Goal: Task Accomplishment & Management: Manage account settings

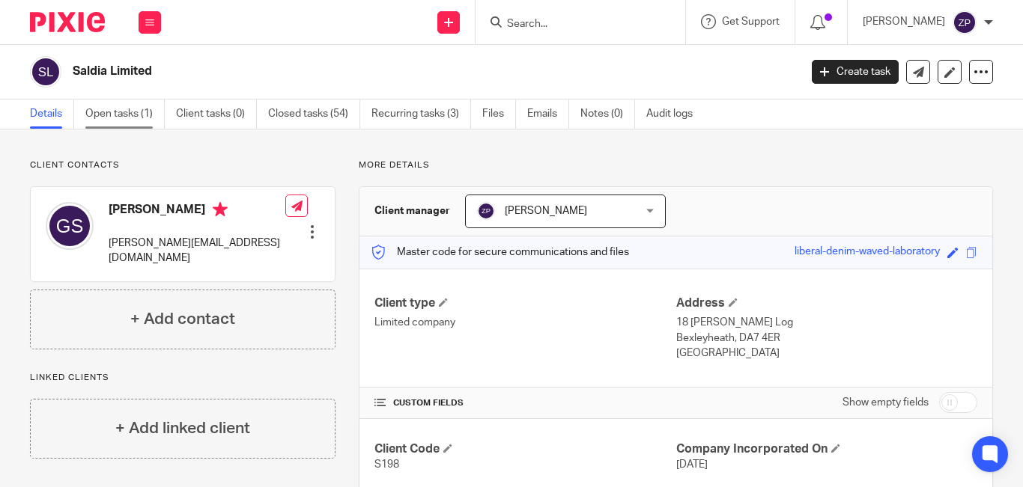
click at [124, 112] on link "Open tasks (1)" at bounding box center [124, 114] width 79 height 29
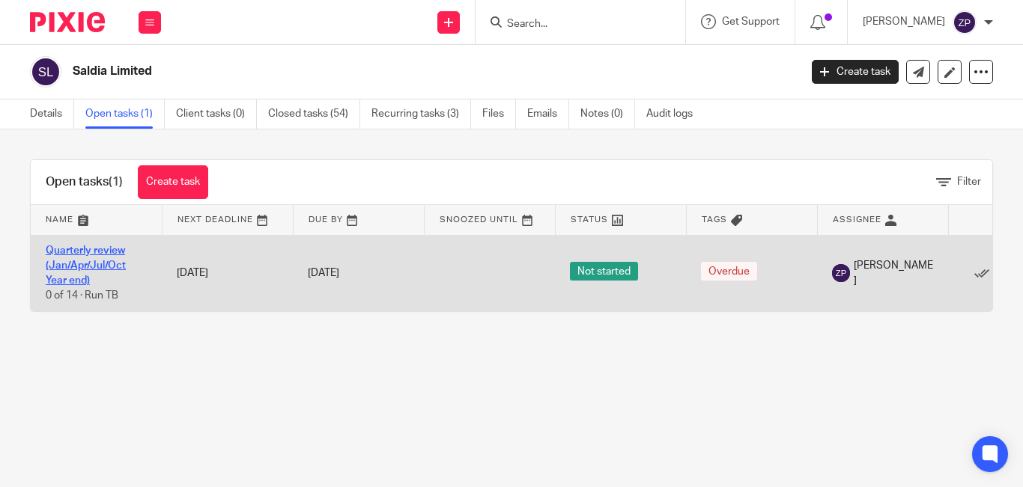
click at [84, 260] on link "Quarterly review (Jan/Apr/Jul/Oct Year end)" at bounding box center [86, 266] width 80 height 41
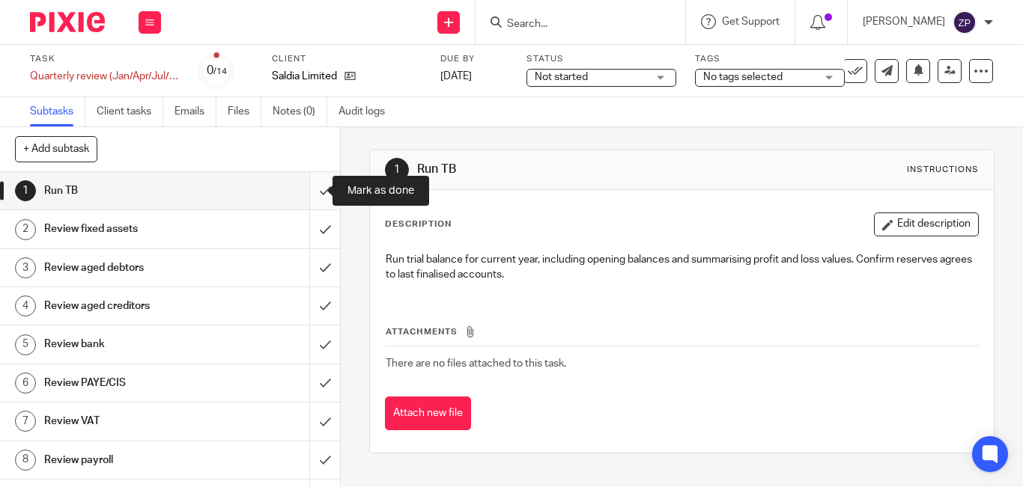
click at [306, 186] on input "submit" at bounding box center [170, 190] width 340 height 37
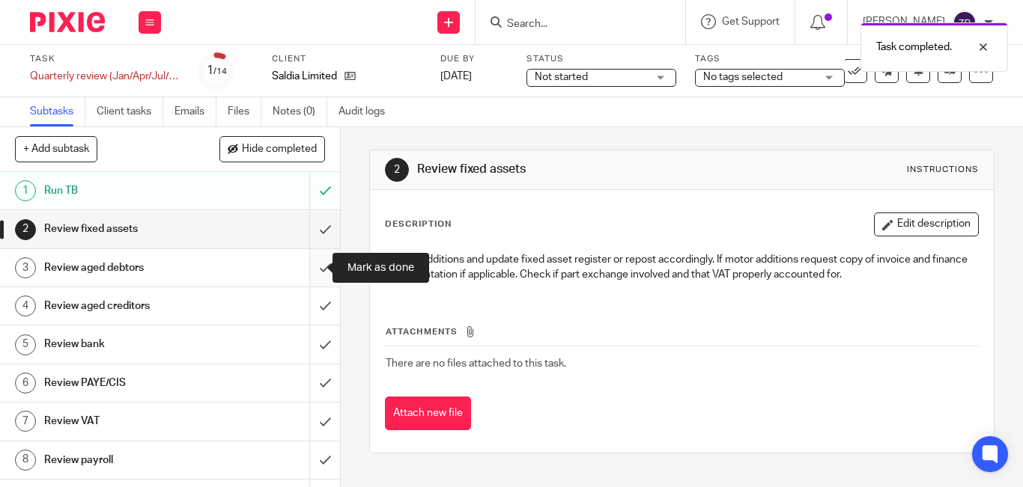
click at [314, 271] on input "submit" at bounding box center [170, 267] width 340 height 37
click at [311, 300] on input "submit" at bounding box center [170, 305] width 340 height 37
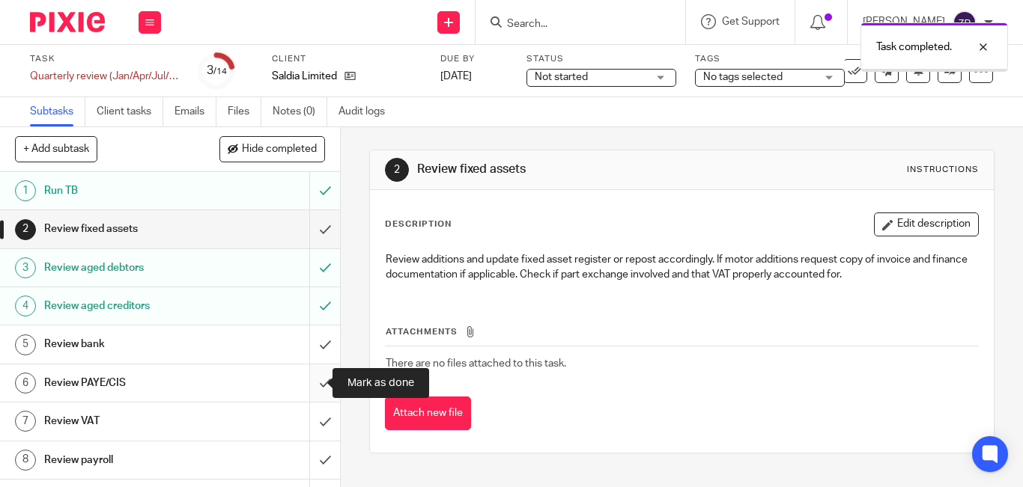
click at [308, 389] on input "submit" at bounding box center [170, 383] width 340 height 37
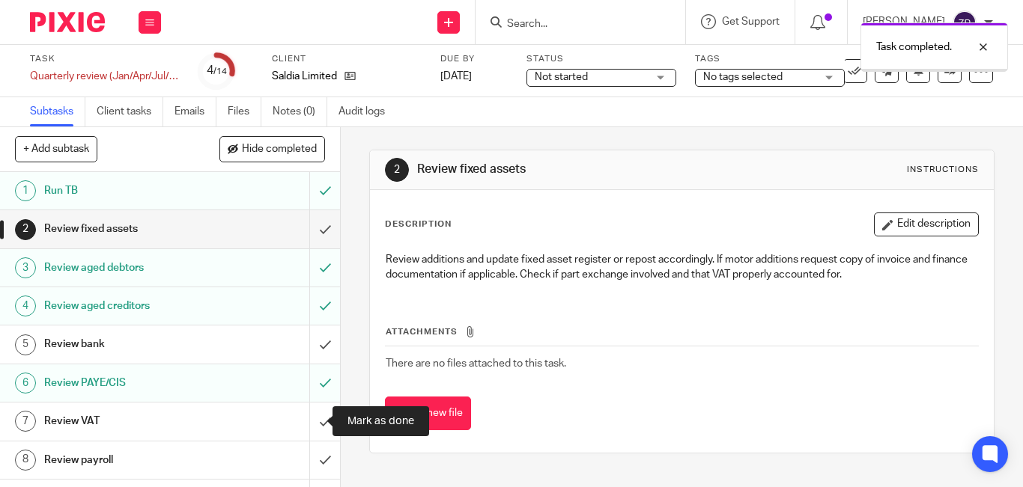
click at [313, 433] on input "submit" at bounding box center [170, 421] width 340 height 37
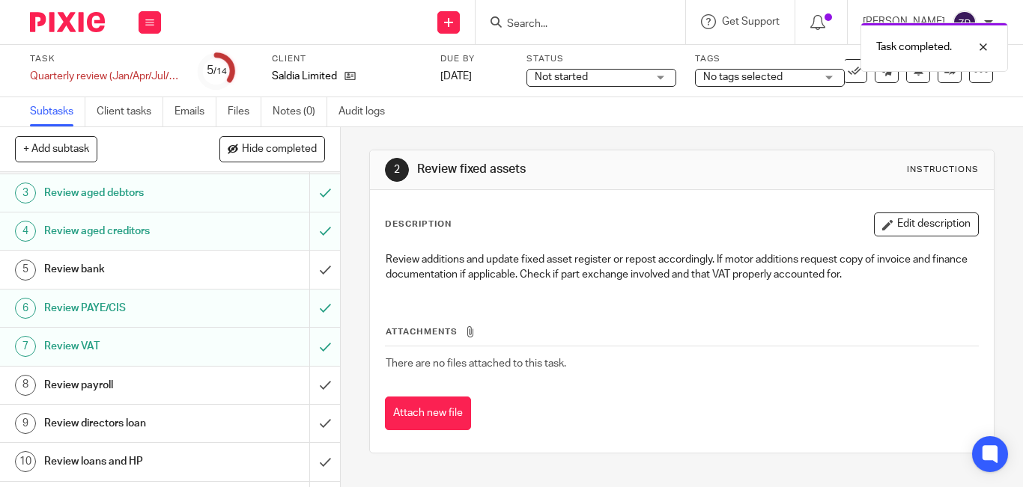
scroll to position [150, 0]
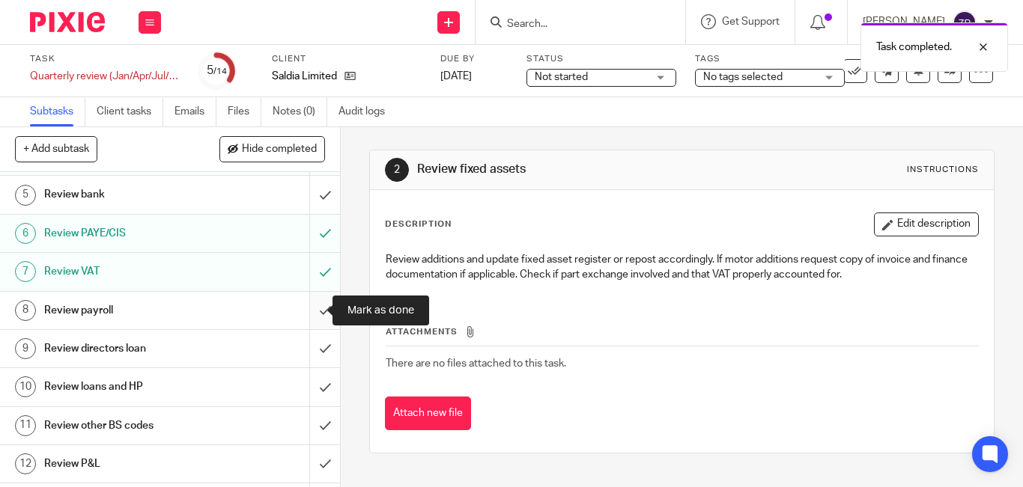
click at [313, 307] on input "submit" at bounding box center [170, 310] width 340 height 37
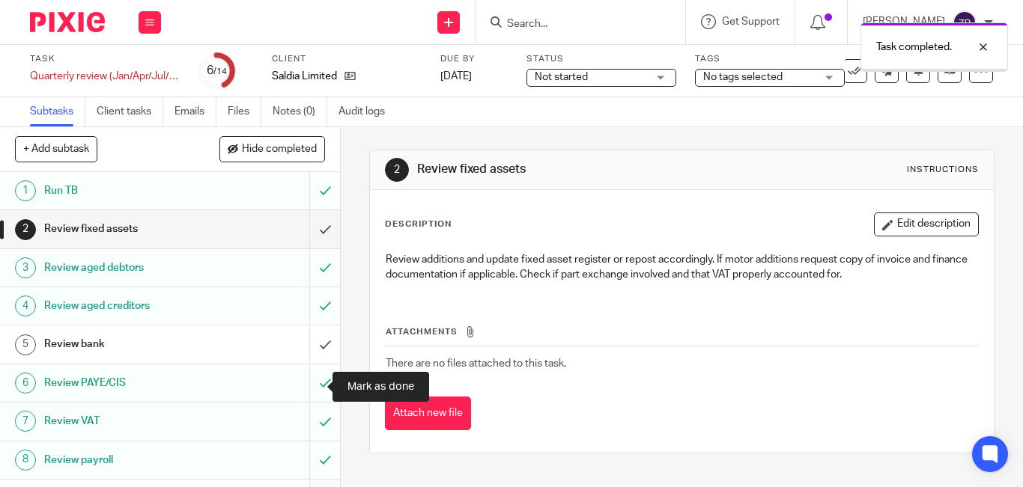
scroll to position [150, 0]
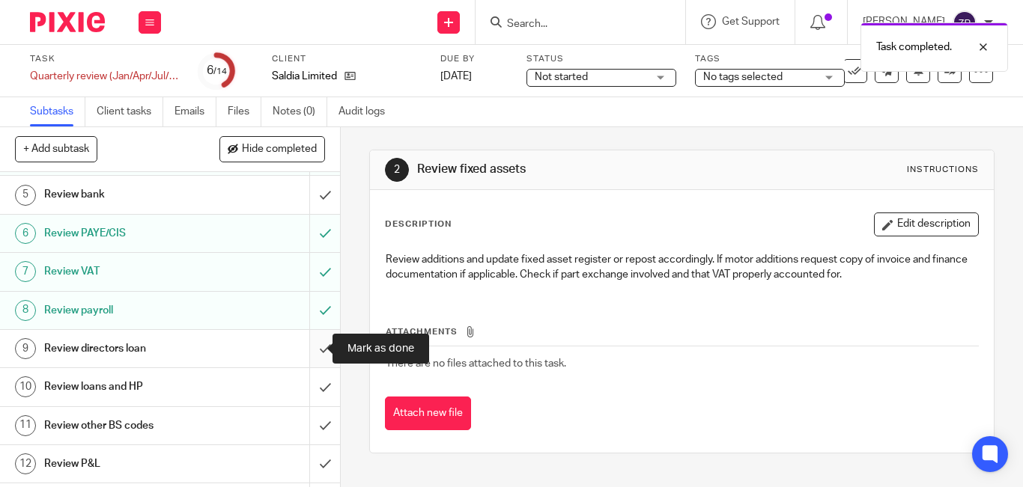
click at [308, 346] on input "submit" at bounding box center [170, 348] width 340 height 37
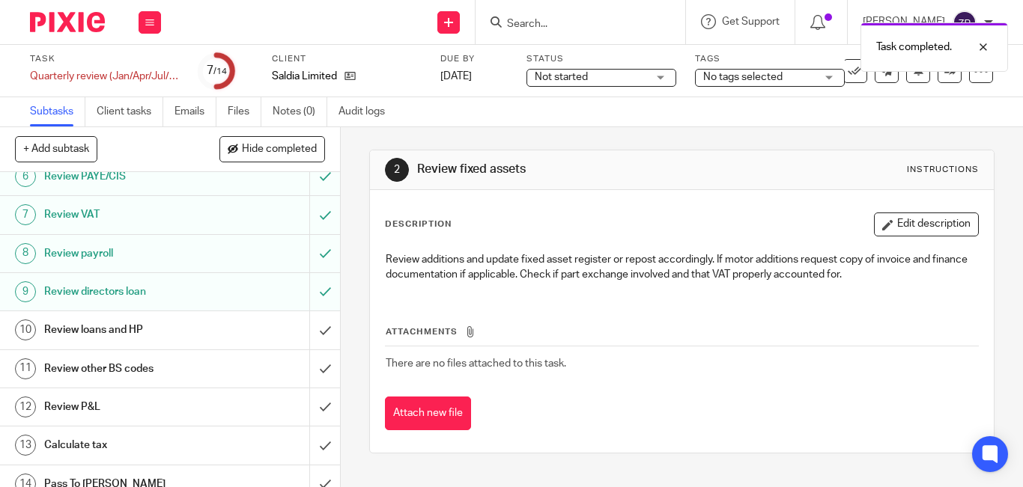
scroll to position [223, 0]
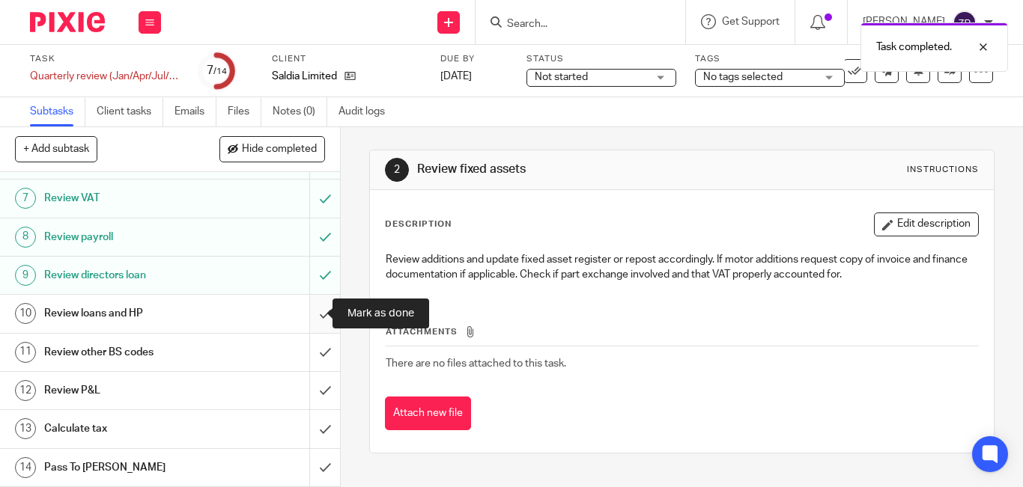
click at [311, 312] on input "submit" at bounding box center [170, 313] width 340 height 37
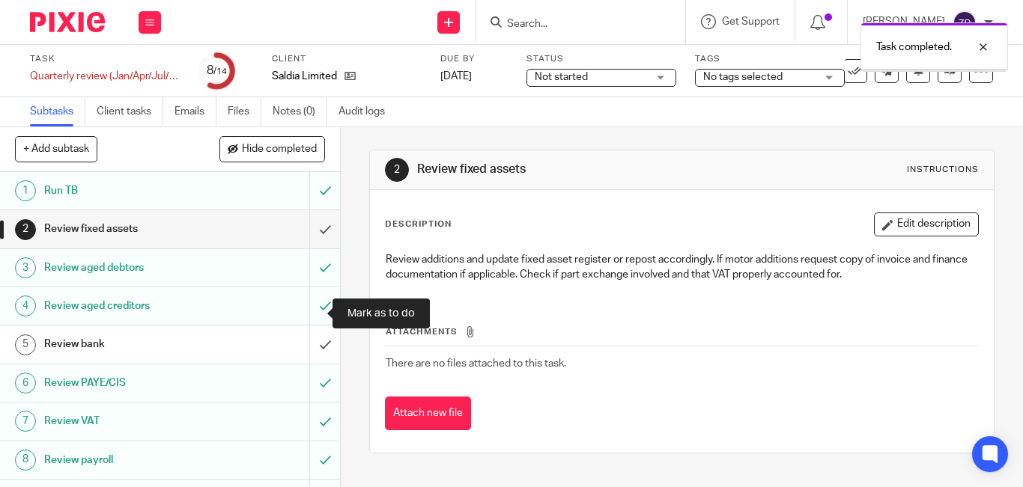
scroll to position [223, 0]
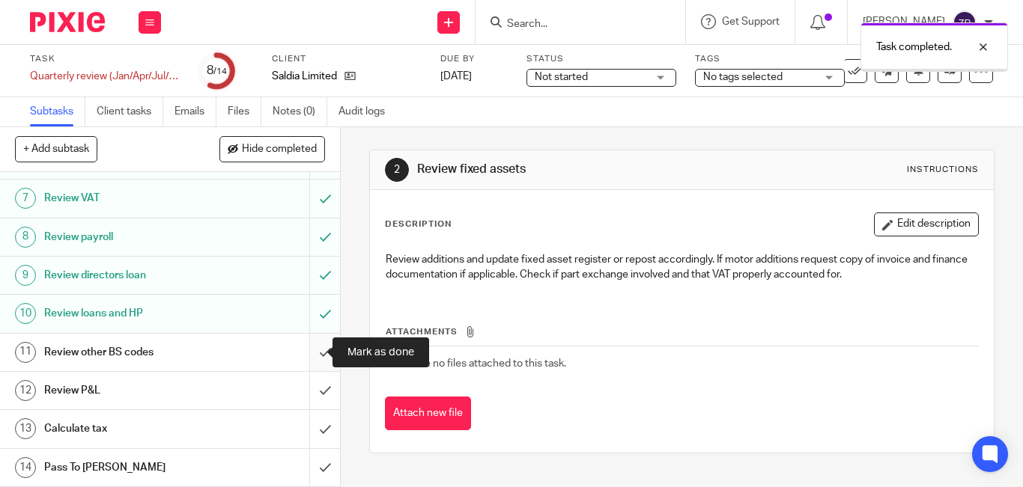
click at [318, 353] on input "submit" at bounding box center [170, 352] width 340 height 37
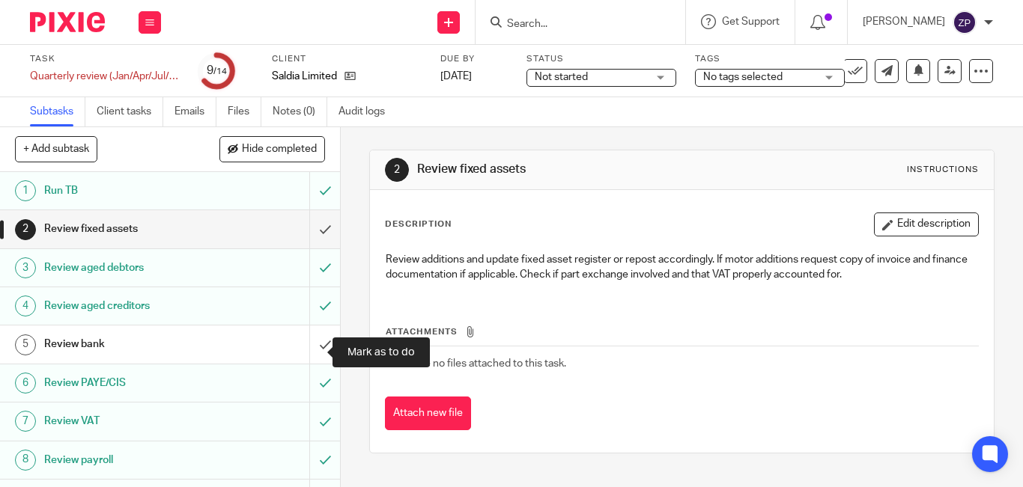
scroll to position [223, 0]
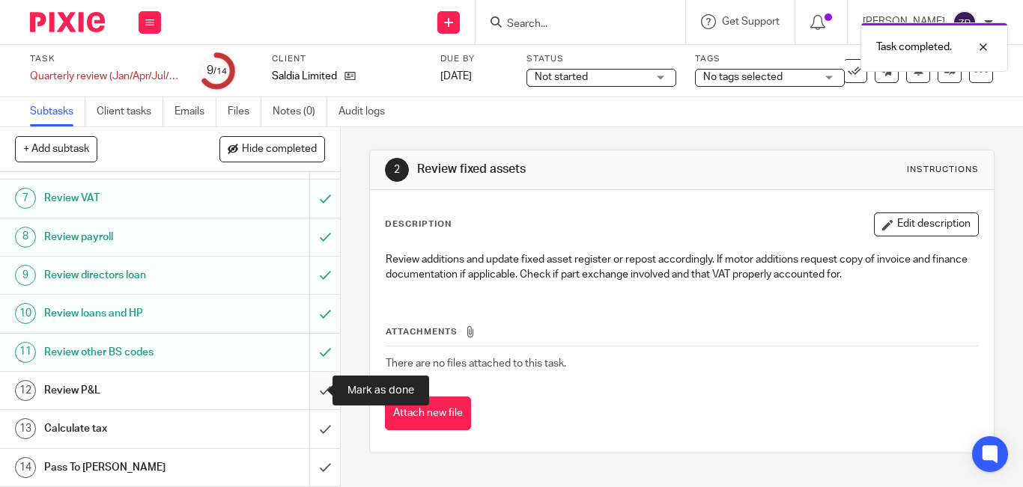
click at [314, 389] on input "submit" at bounding box center [170, 390] width 340 height 37
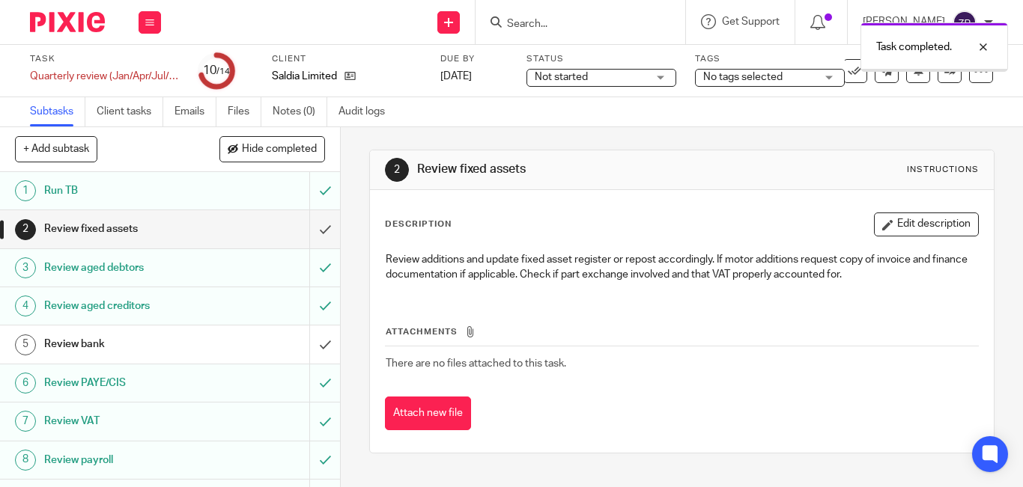
scroll to position [223, 0]
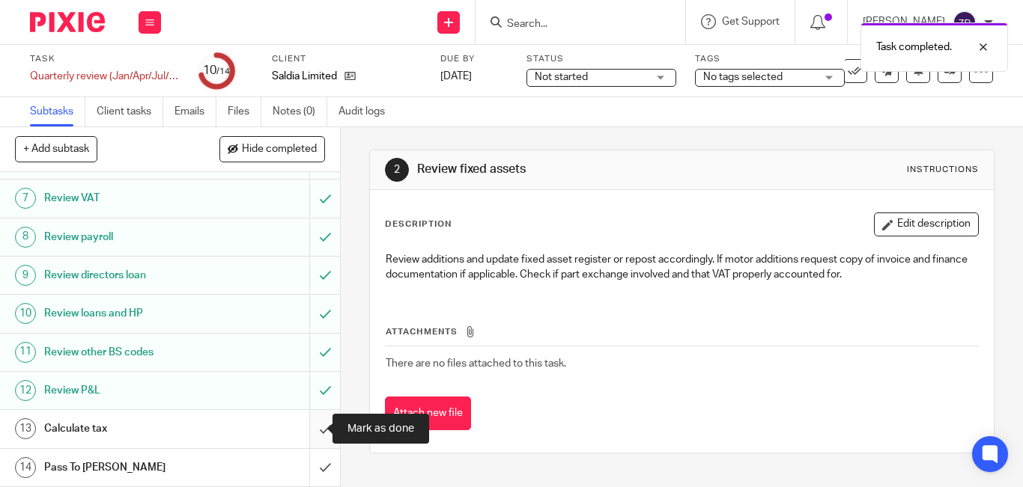
click at [308, 424] on input "submit" at bounding box center [170, 428] width 340 height 37
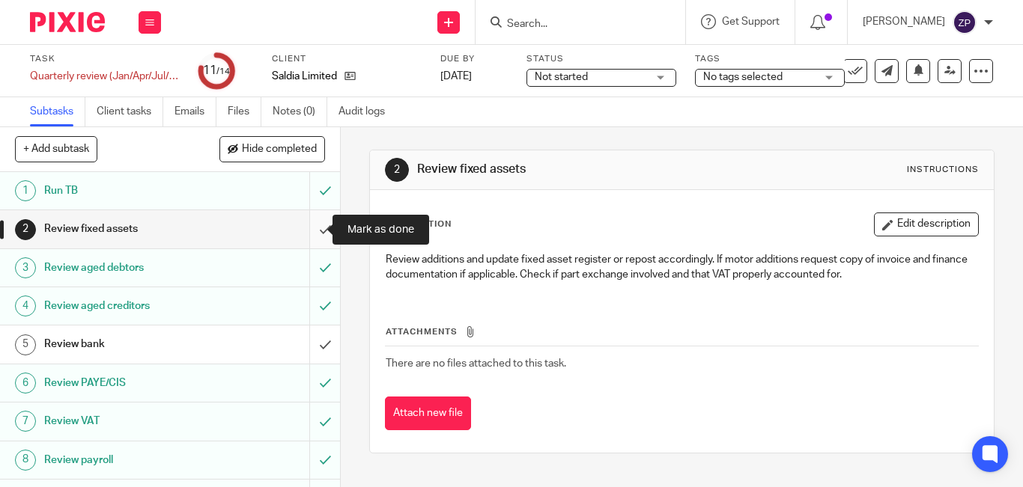
click at [307, 231] on input "submit" at bounding box center [170, 228] width 340 height 37
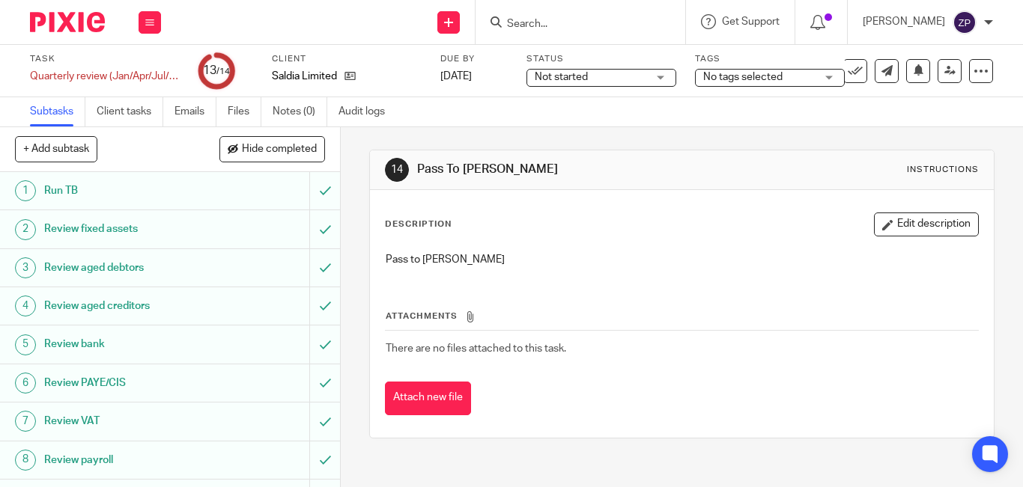
scroll to position [223, 0]
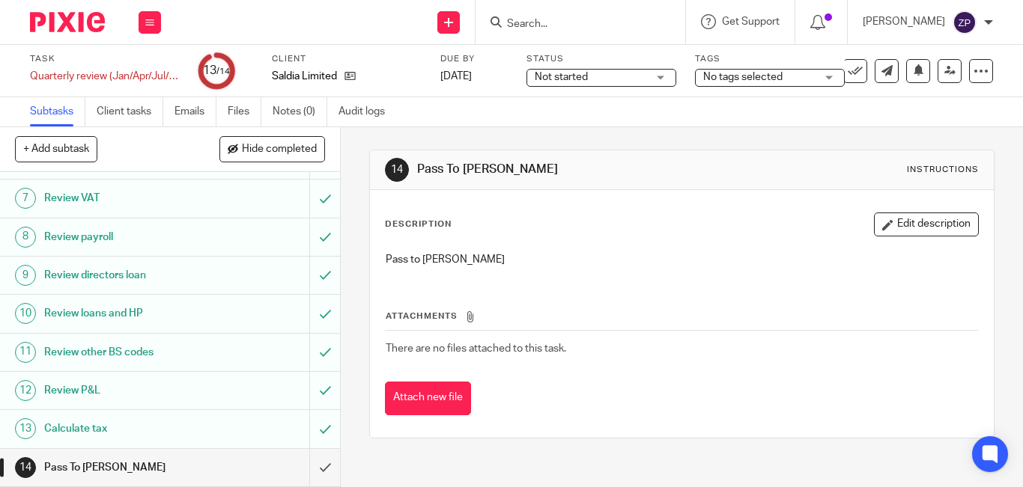
click at [803, 70] on span "No tags selected" at bounding box center [759, 78] width 112 height 16
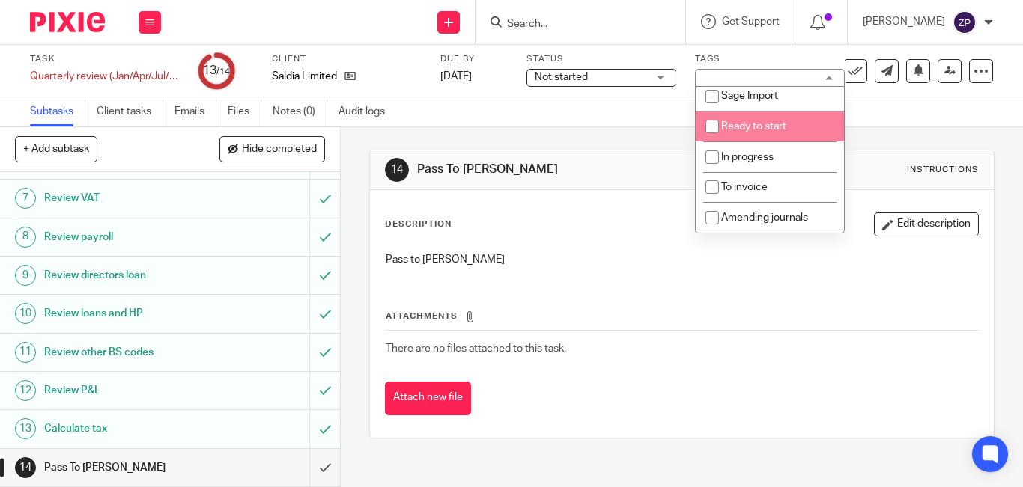
scroll to position [0, 0]
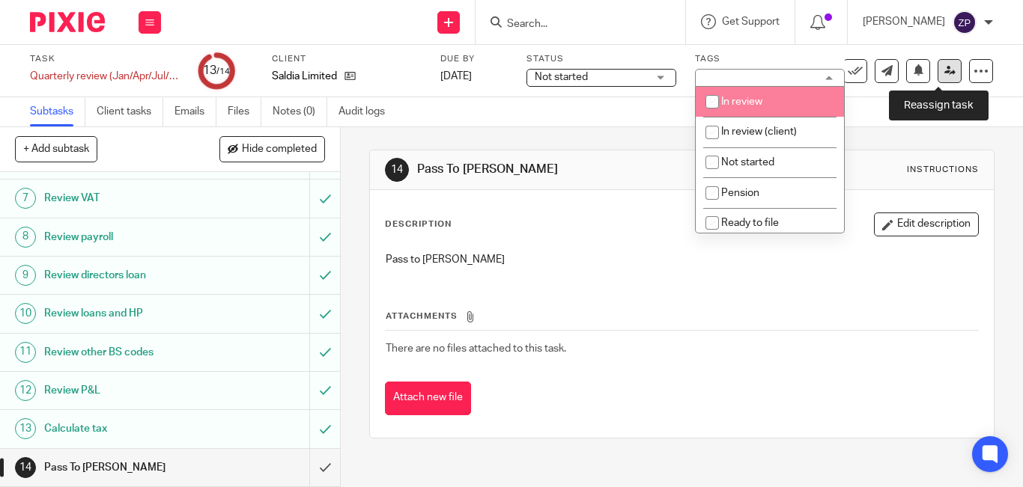
click at [944, 75] on icon at bounding box center [949, 70] width 11 height 11
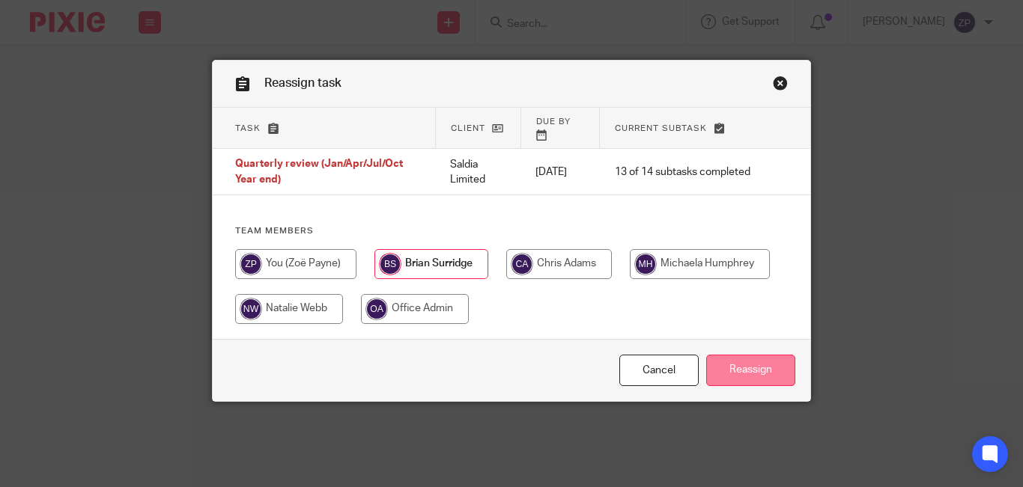
click at [751, 356] on input "Reassign" at bounding box center [750, 371] width 89 height 32
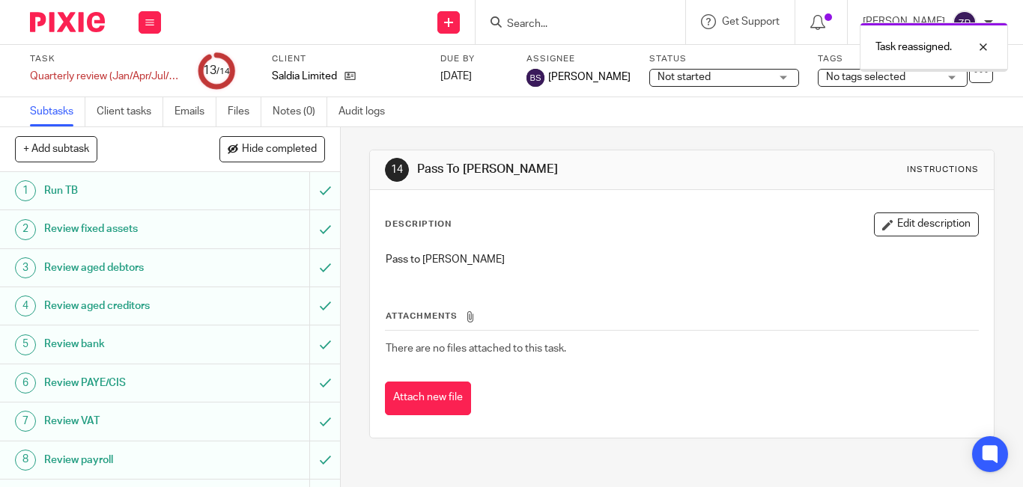
click at [86, 22] on img at bounding box center [67, 22] width 75 height 20
